Goal: Information Seeking & Learning: Learn about a topic

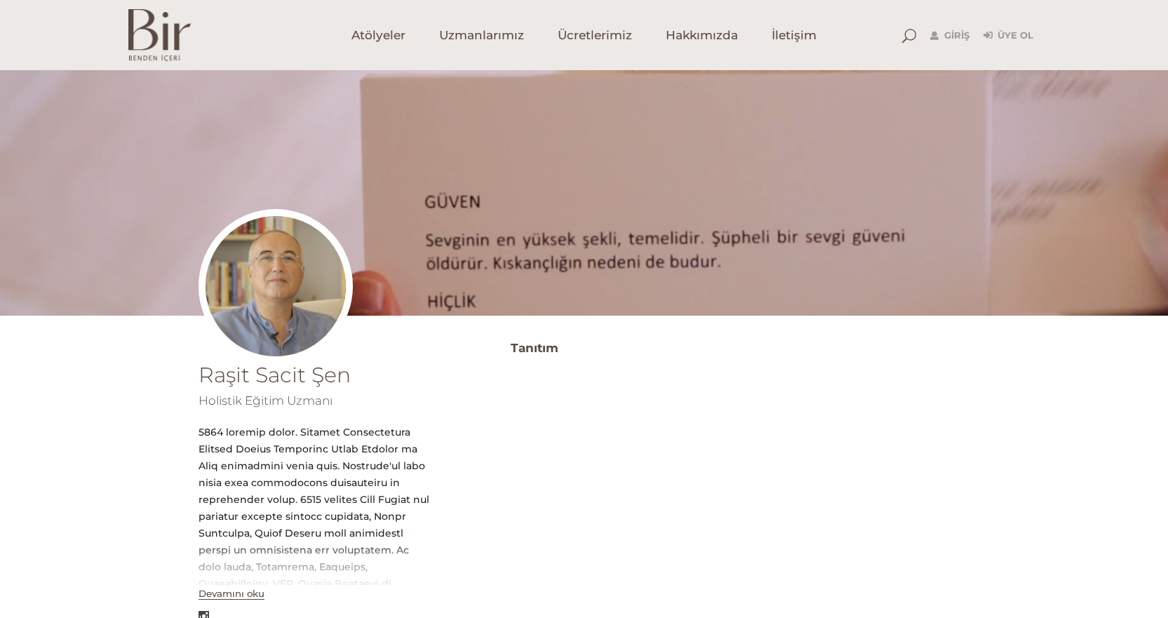
scroll to position [281, 0]
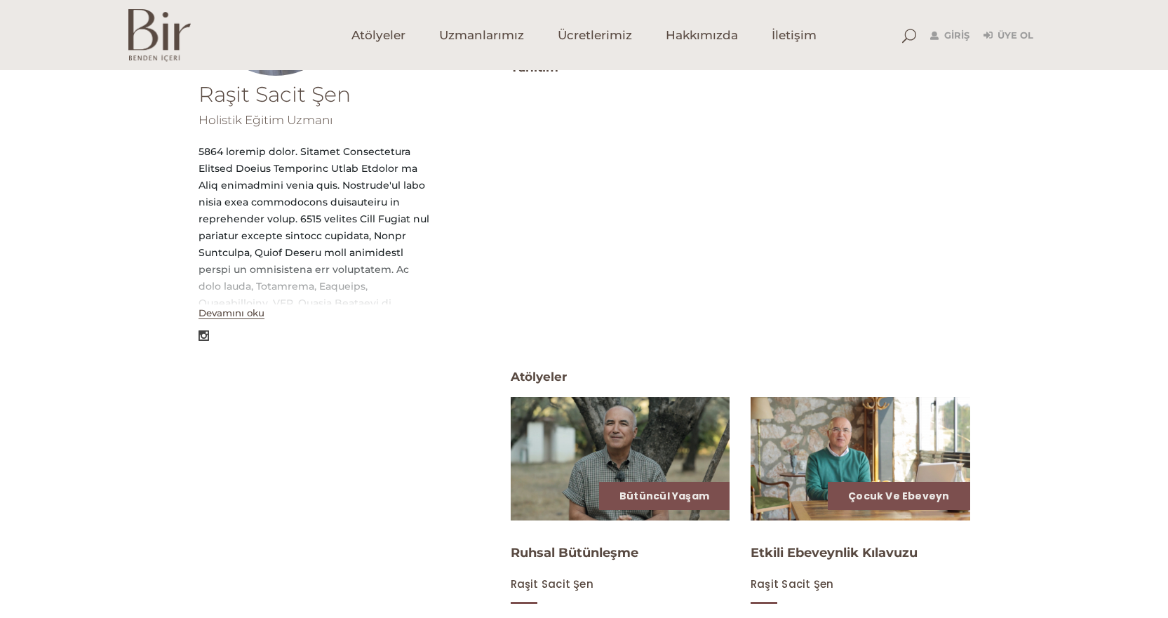
click at [218, 316] on button "Devamını oku" at bounding box center [232, 313] width 66 height 12
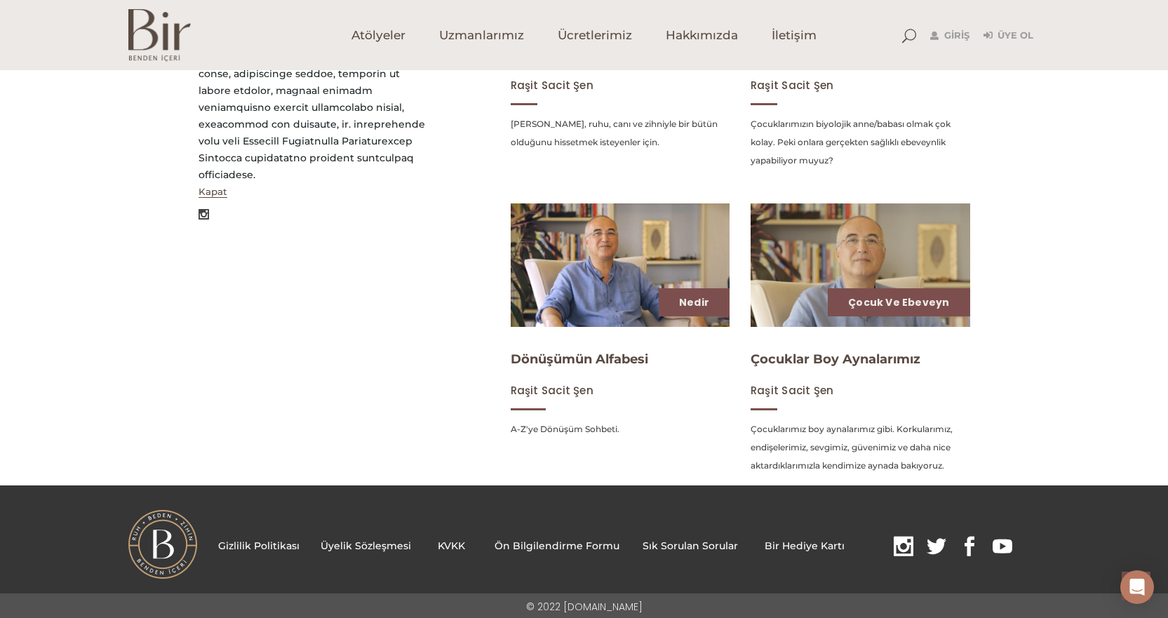
scroll to position [782, 0]
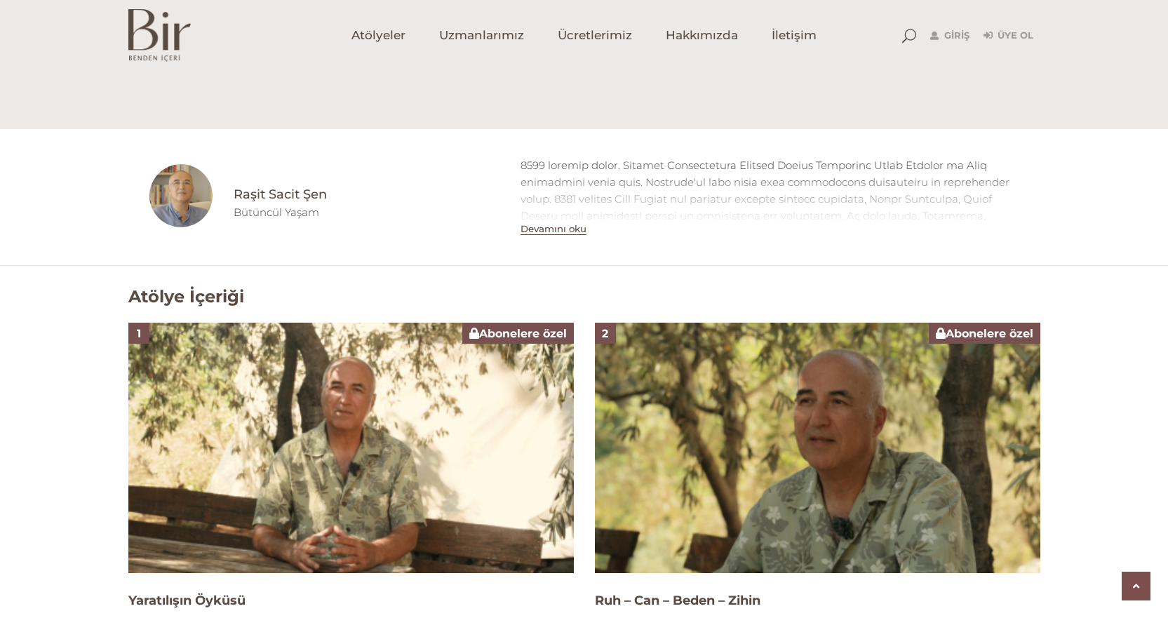
scroll to position [413, 0]
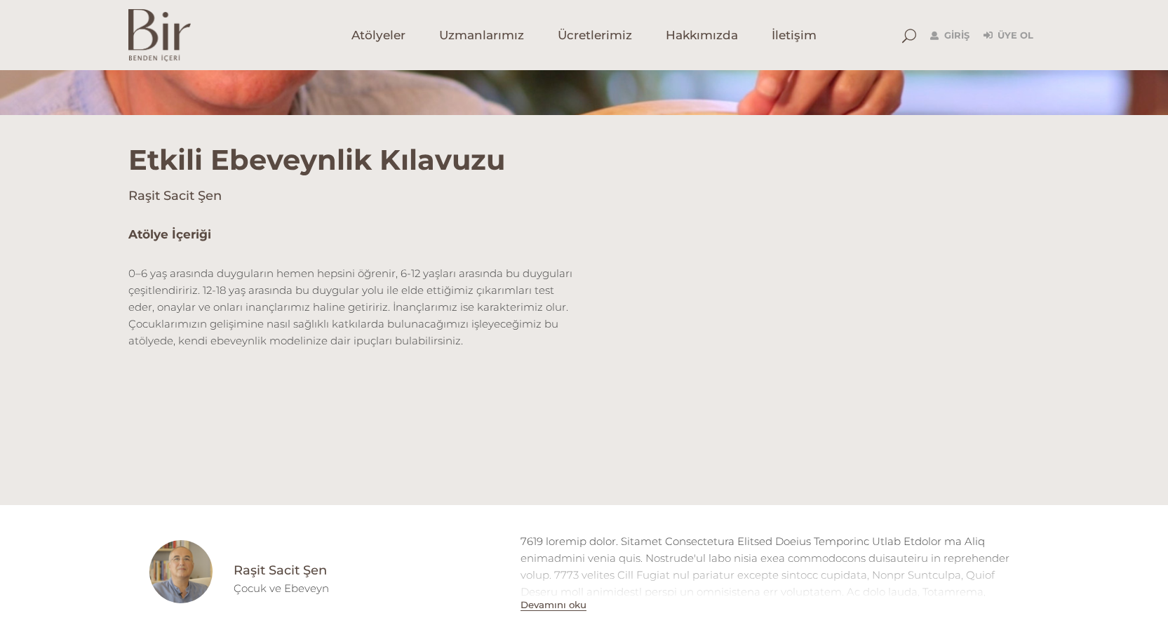
scroll to position [376, 0]
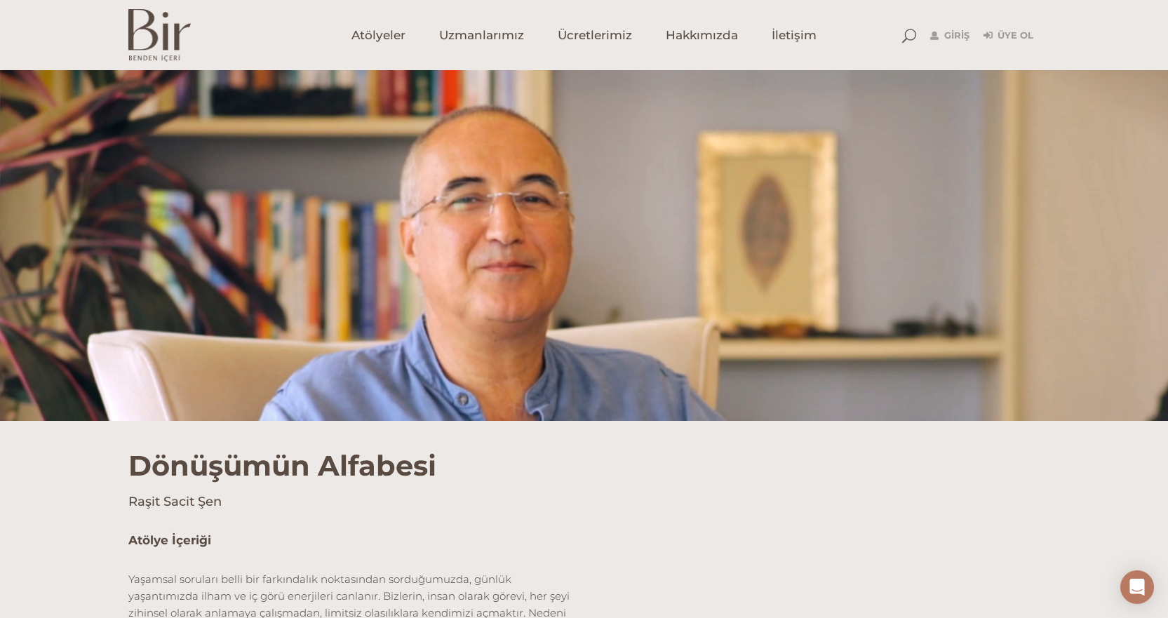
click at [559, 232] on div at bounding box center [584, 245] width 1168 height 351
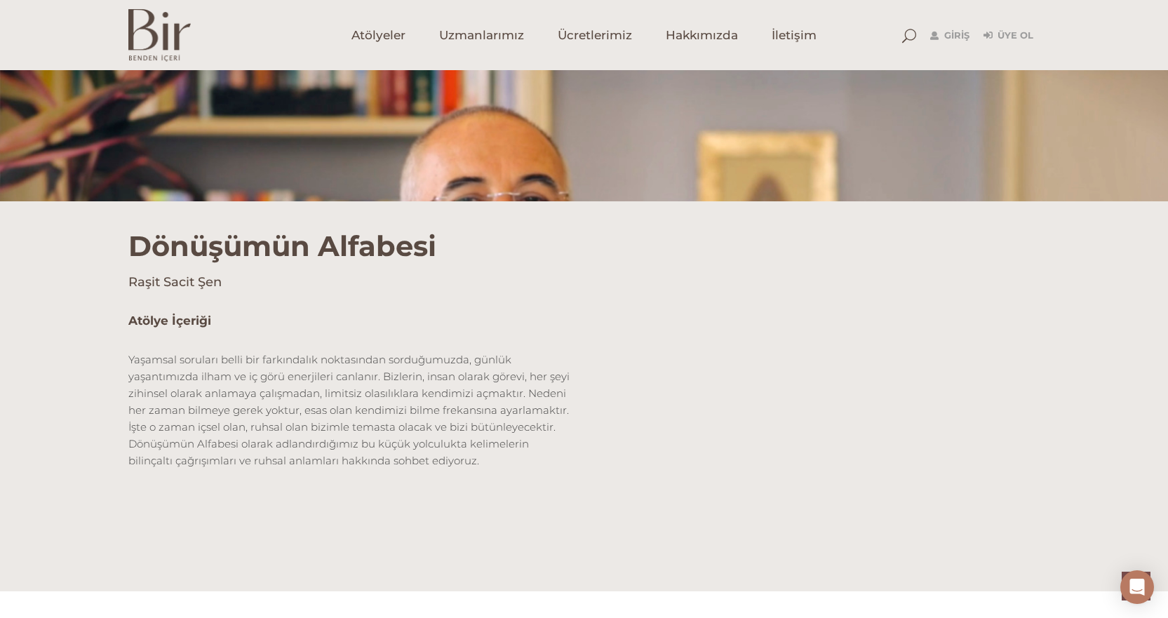
scroll to position [421, 0]
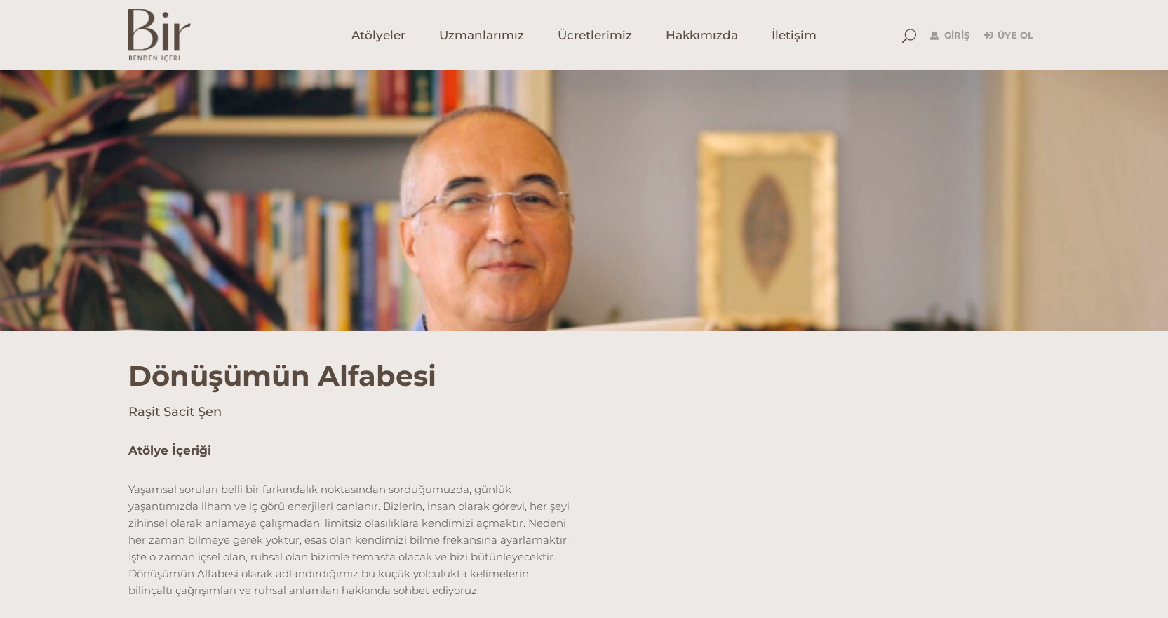
scroll to position [281, 0]
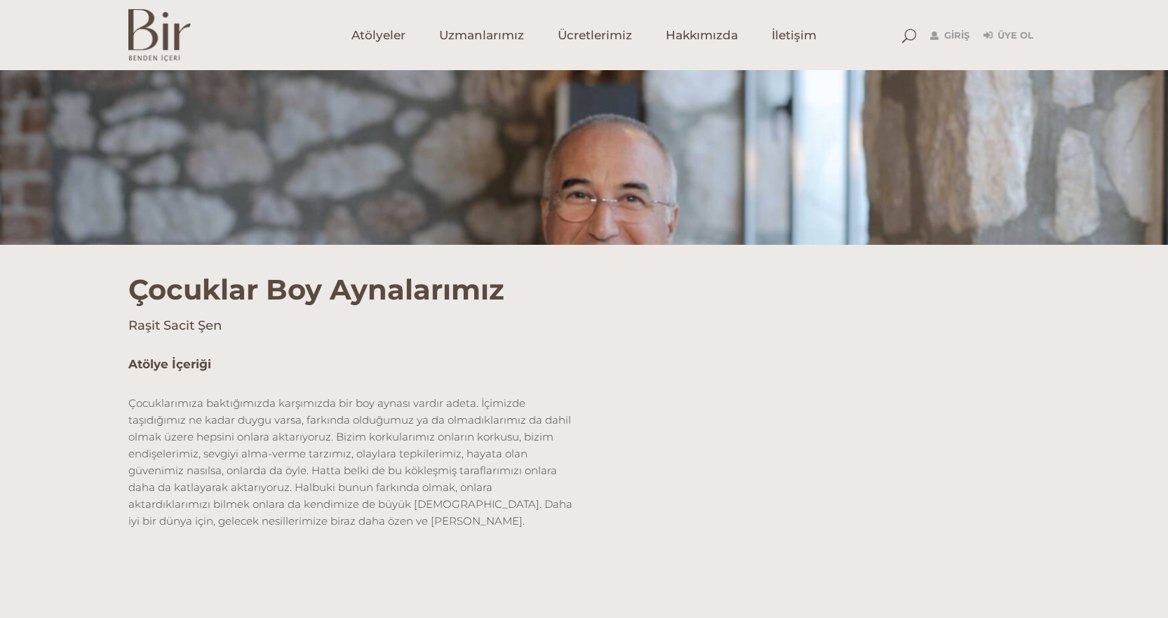
scroll to position [281, 0]
